Goal: Task Accomplishment & Management: Use online tool/utility

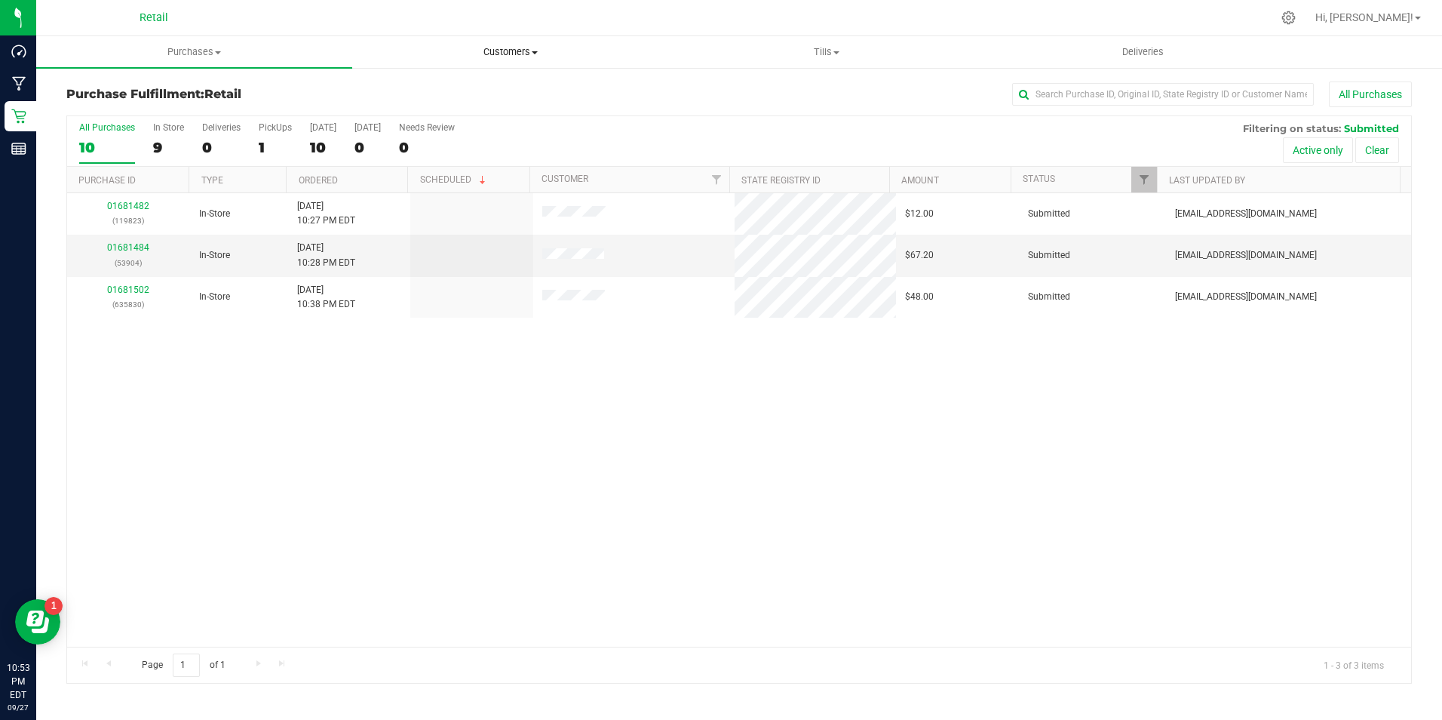
click at [520, 55] on span "Customers" at bounding box center [510, 52] width 315 height 14
click at [490, 91] on li "All customers" at bounding box center [510, 91] width 316 height 18
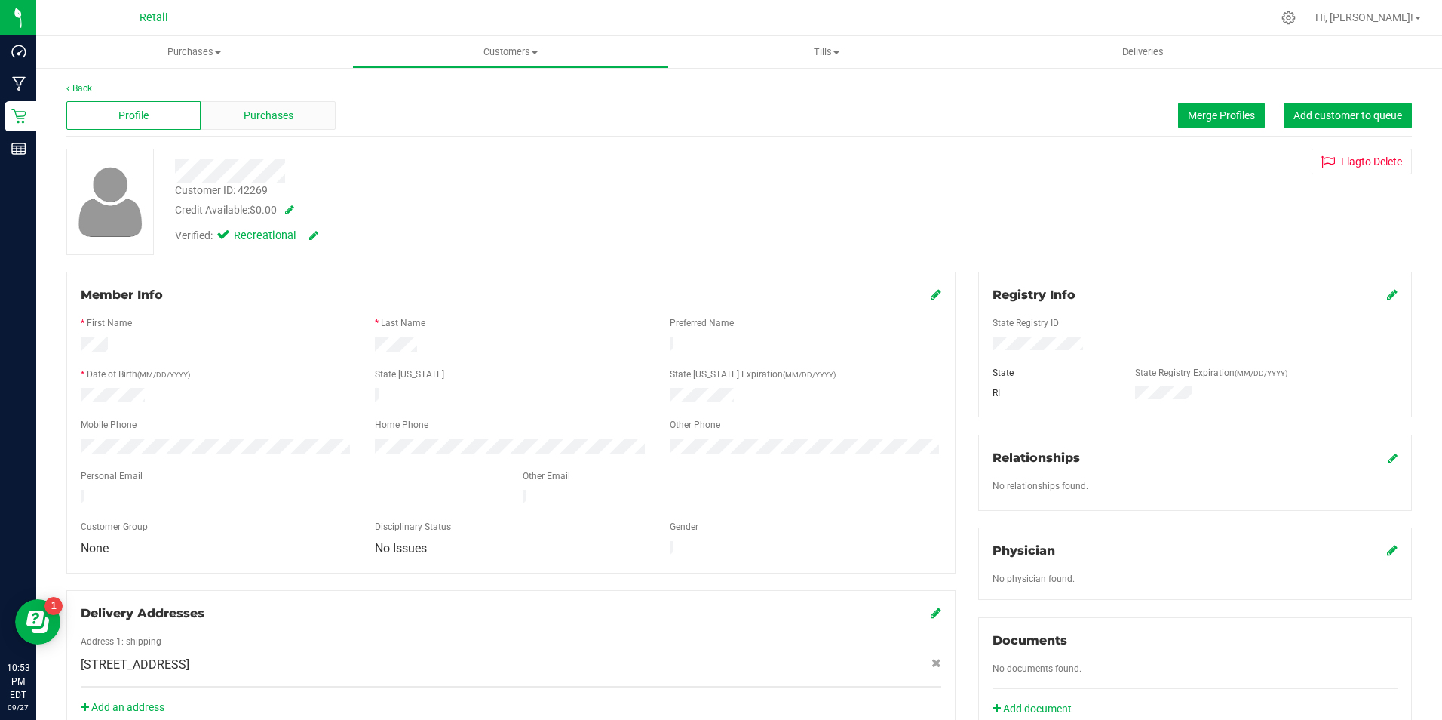
click at [259, 116] on span "Purchases" at bounding box center [269, 116] width 50 height 16
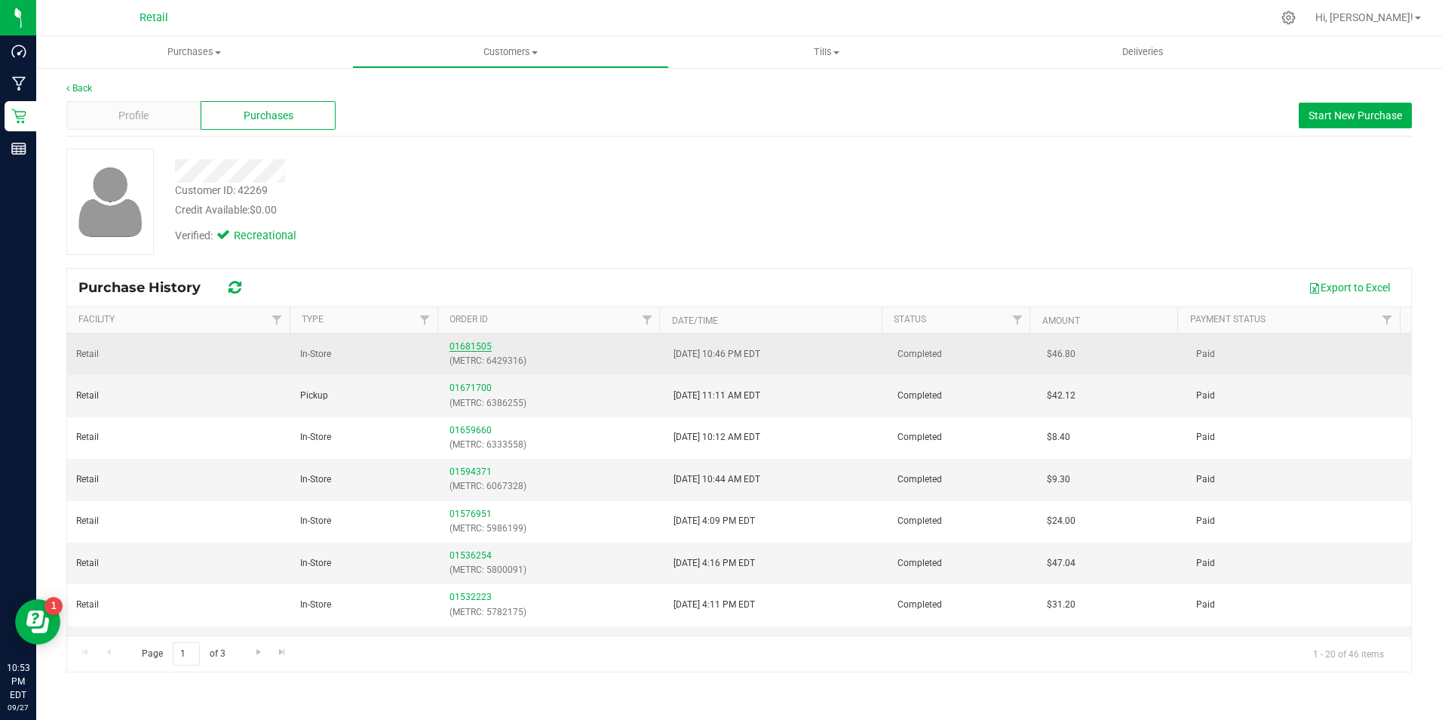
click at [470, 343] on link "01681505" at bounding box center [471, 346] width 42 height 11
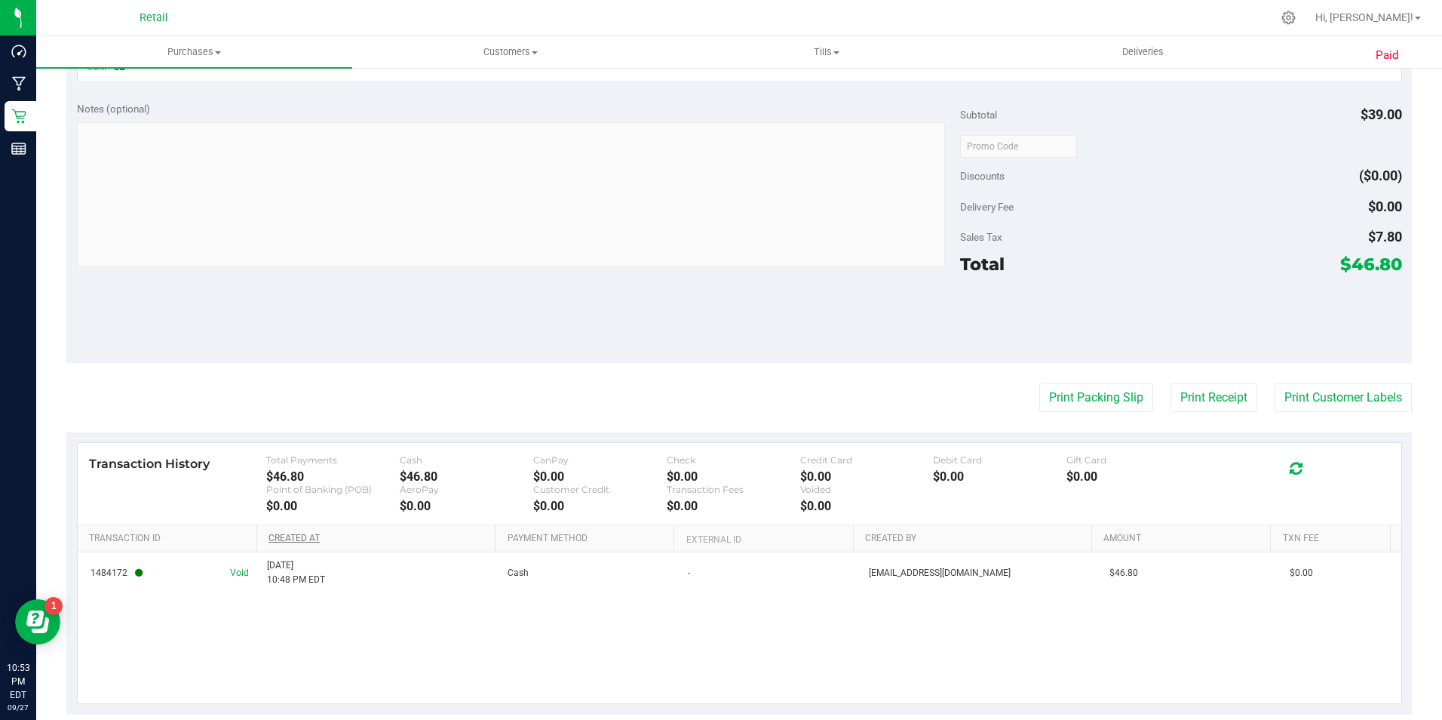
scroll to position [522, 0]
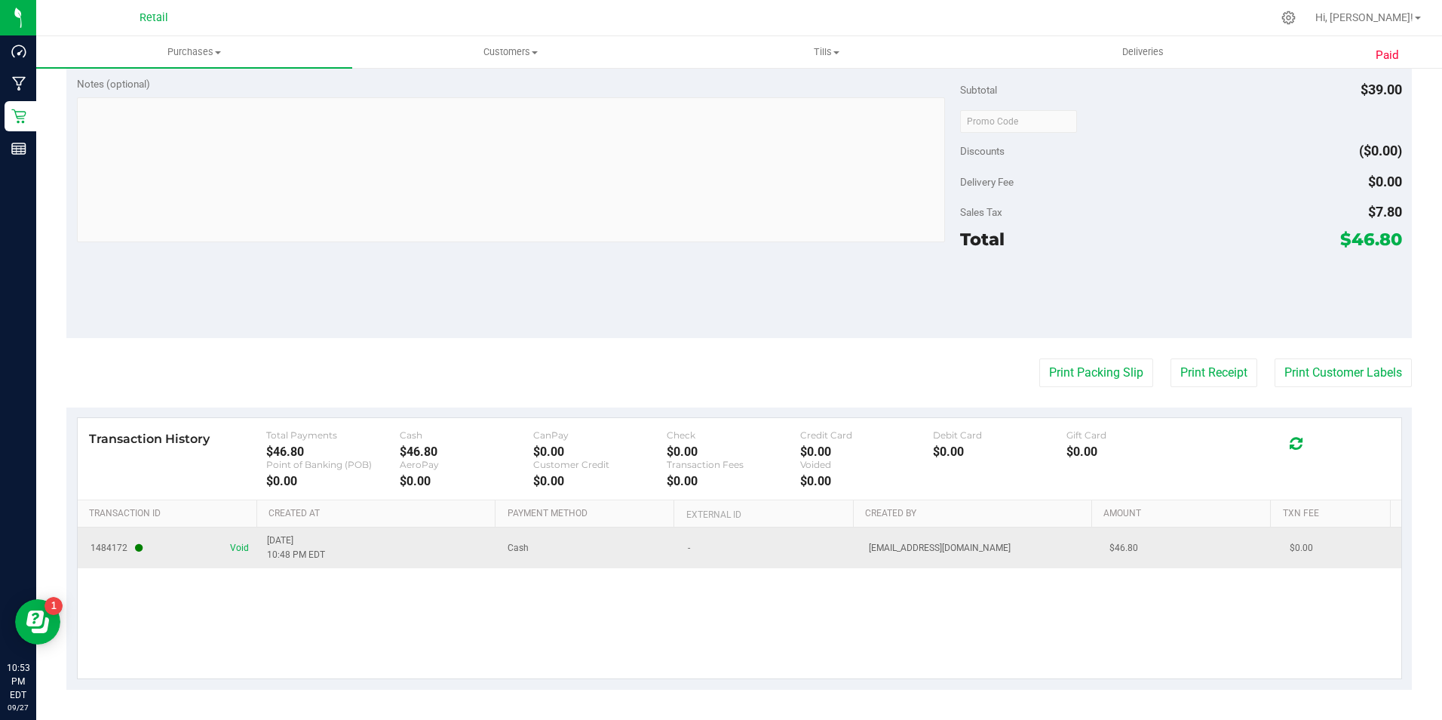
drag, startPoint x: 232, startPoint y: 555, endPoint x: 235, endPoint y: 536, distance: 19.7
click at [232, 551] on td "1484172 Void" at bounding box center [168, 547] width 180 height 41
click at [239, 546] on span "Void" at bounding box center [239, 548] width 19 height 14
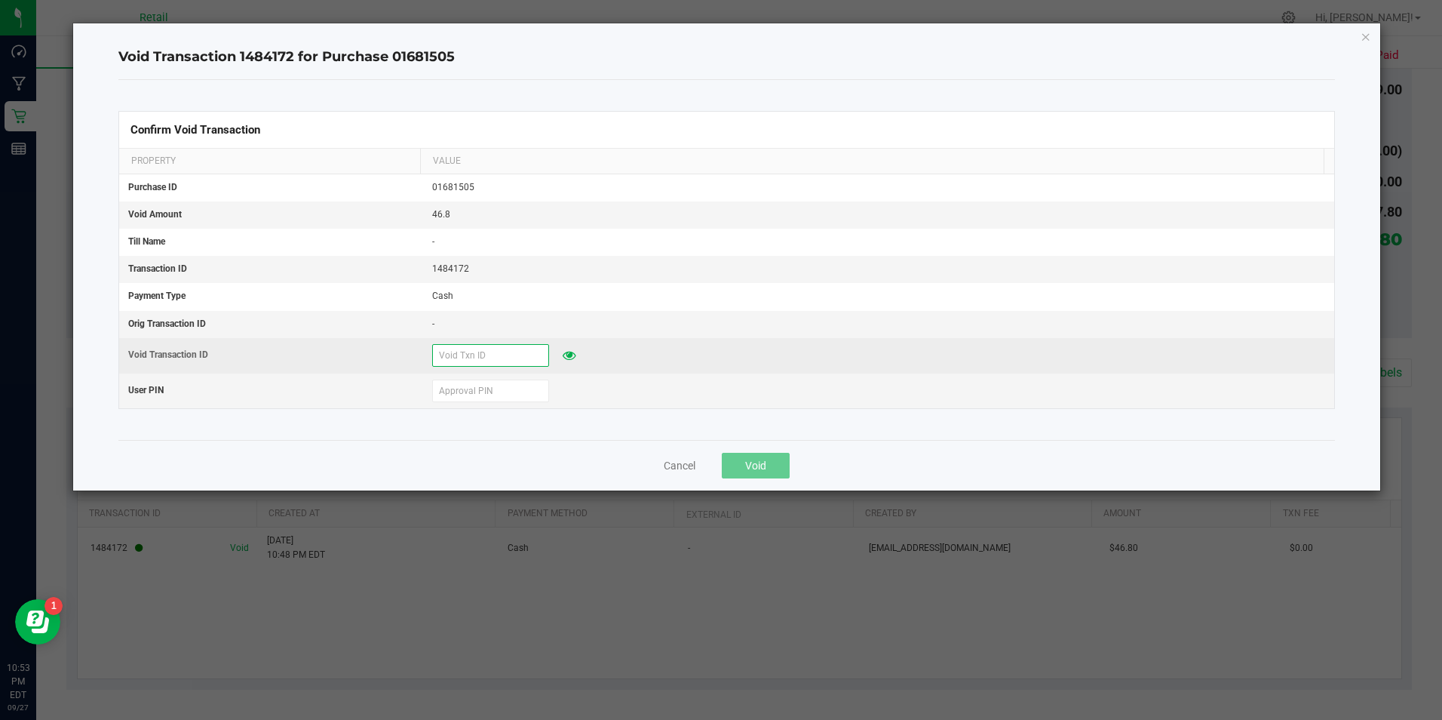
click at [462, 358] on input "text" at bounding box center [490, 355] width 117 height 23
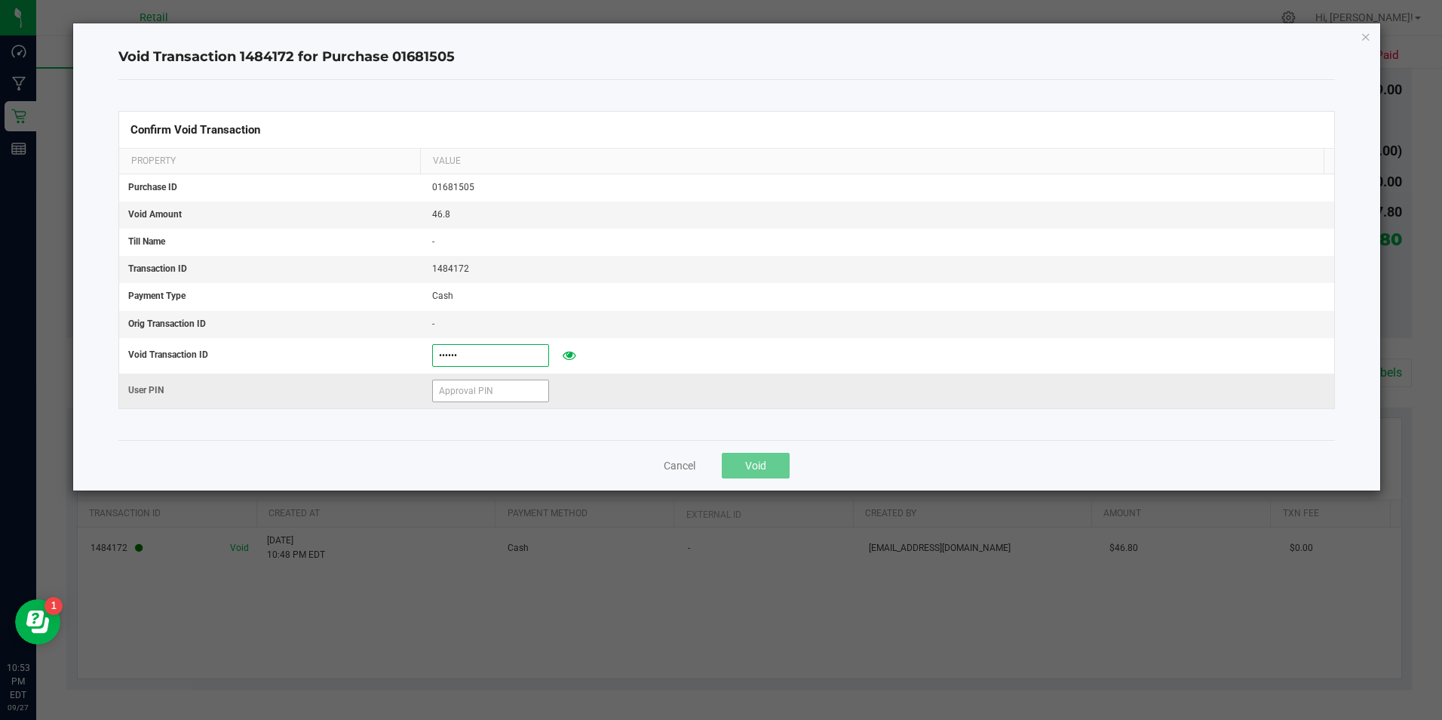
type input "[DATE]"
click at [533, 389] on input "text" at bounding box center [490, 390] width 117 height 23
type input "571204"
click at [744, 464] on button "Void" at bounding box center [756, 466] width 68 height 26
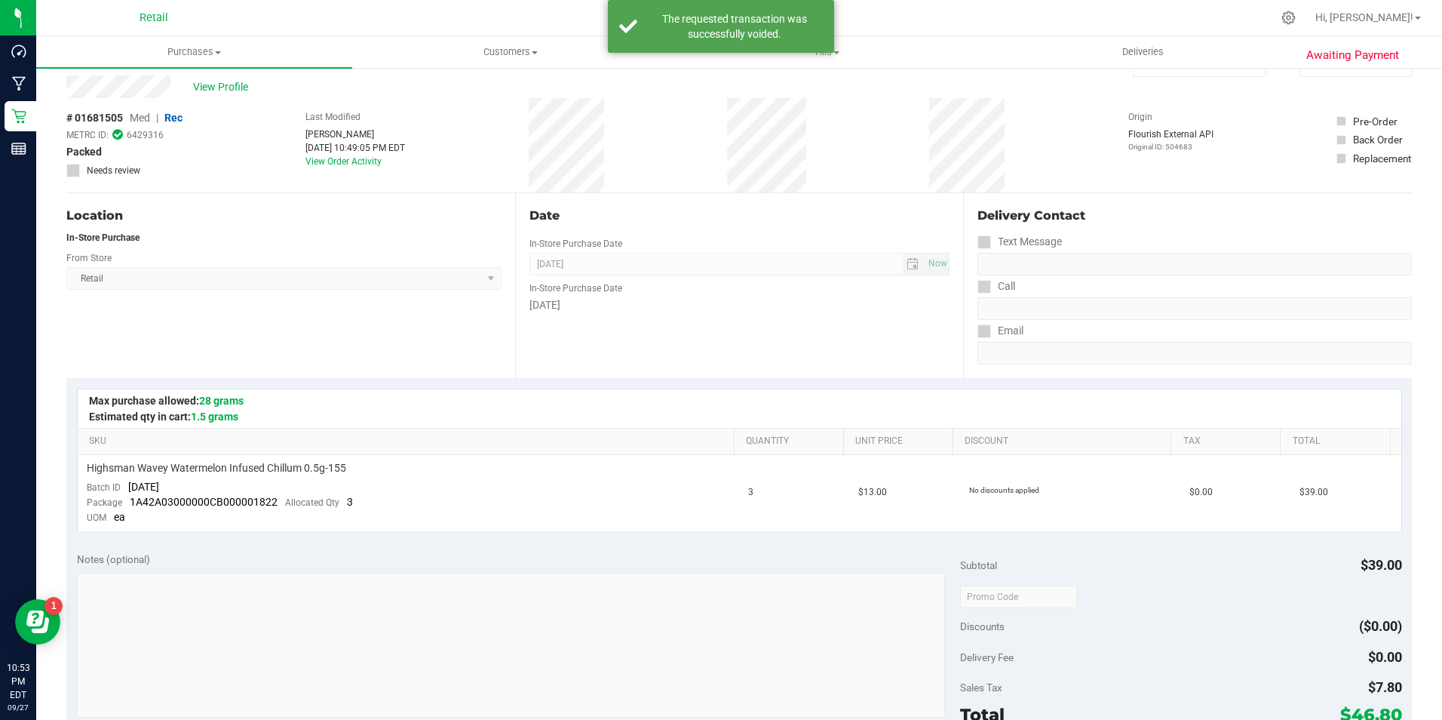
scroll to position [0, 0]
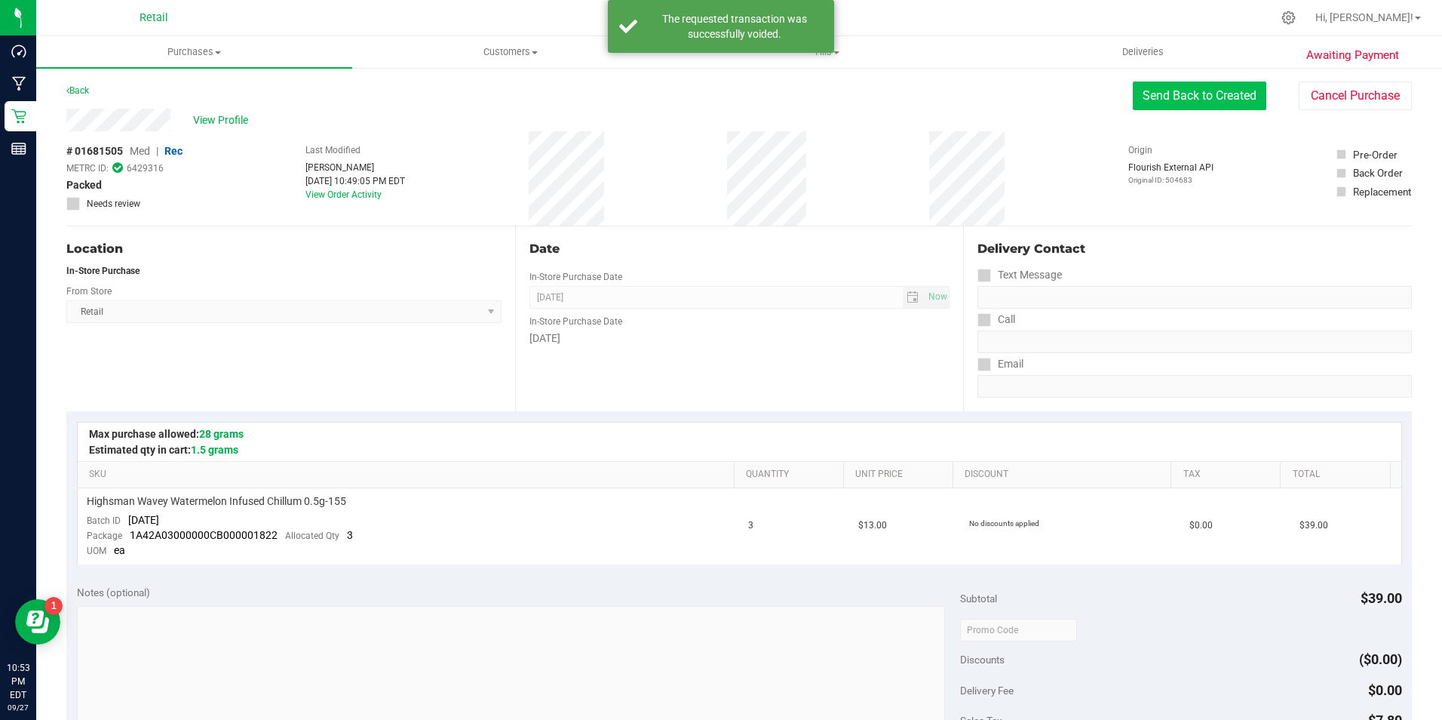
click at [1190, 94] on button "Send Back to Created" at bounding box center [1200, 95] width 134 height 29
